Goal: Task Accomplishment & Management: Manage account settings

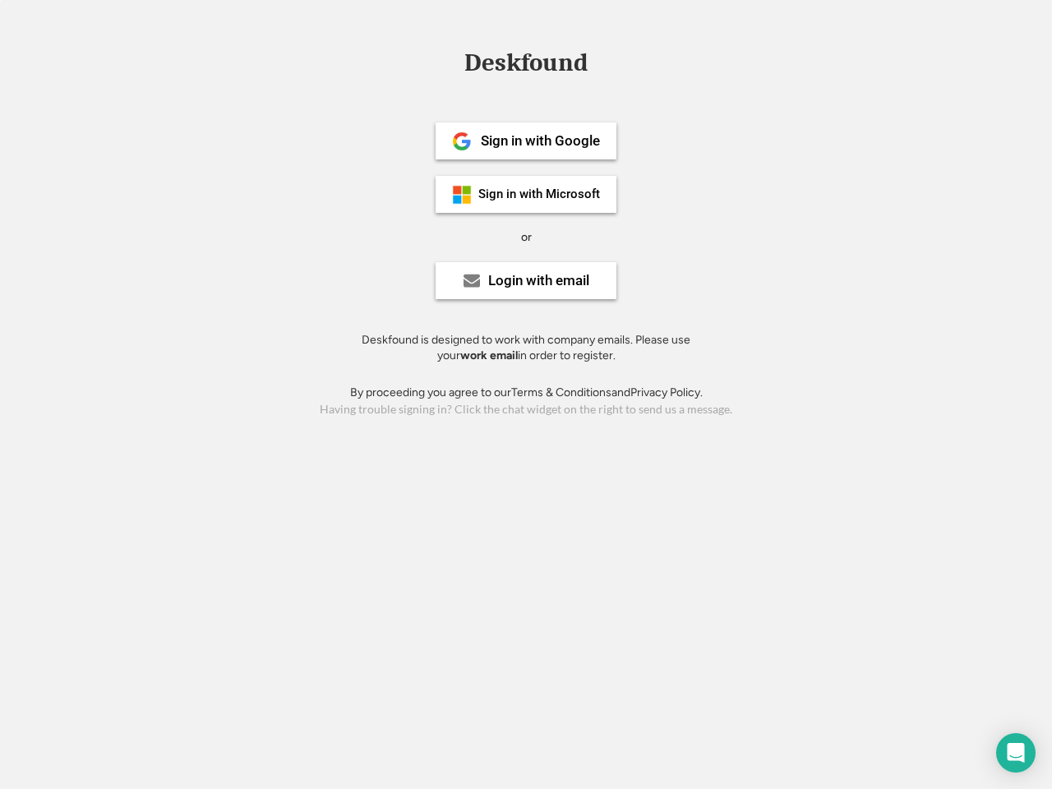
click at [526, 235] on div "or" at bounding box center [526, 237] width 11 height 16
click at [526, 66] on div "Deskfound" at bounding box center [526, 62] width 140 height 25
click at [450, 62] on div "Deskfound" at bounding box center [526, 65] width 1052 height 31
click at [526, 66] on div "Deskfound" at bounding box center [526, 62] width 140 height 25
click at [526, 237] on div "or" at bounding box center [526, 237] width 11 height 16
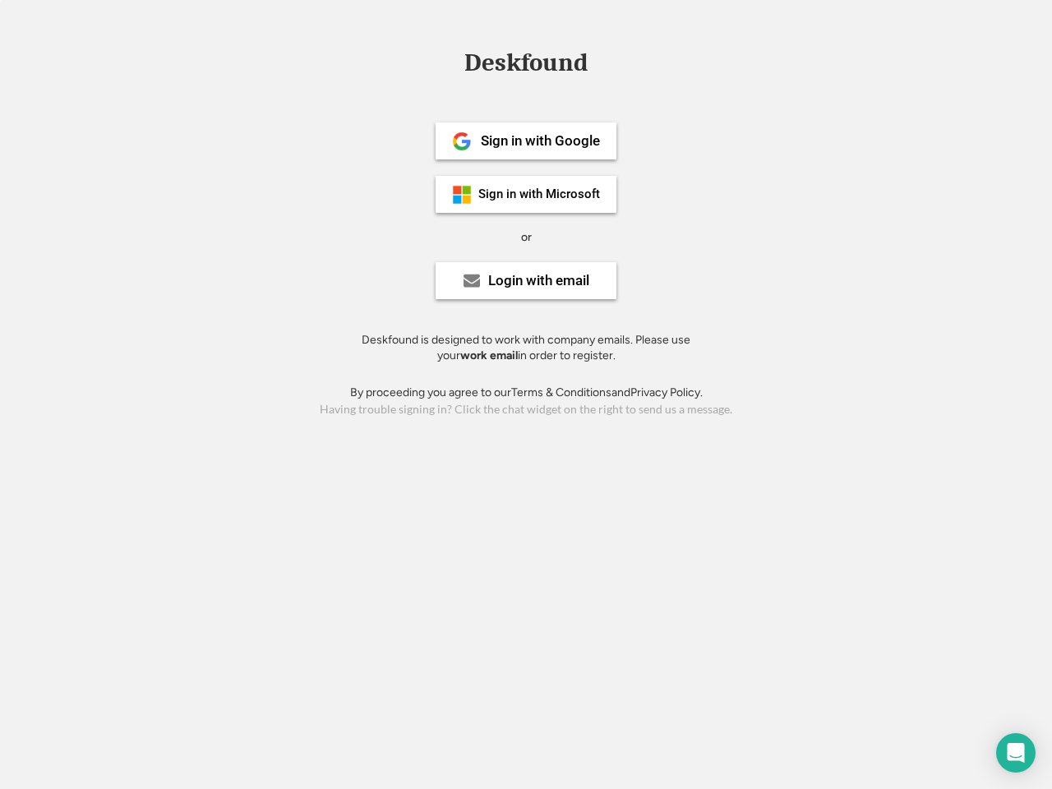
click at [526, 141] on div "Sign in with Google" at bounding box center [540, 141] width 119 height 14
click at [540, 141] on div "Sign in with Google" at bounding box center [540, 141] width 119 height 14
click at [462, 141] on img at bounding box center [462, 142] width 20 height 20
click at [526, 194] on div "Sign in with Microsoft" at bounding box center [539, 194] width 122 height 12
click at [540, 194] on div "Sign in with Microsoft" at bounding box center [539, 194] width 122 height 12
